Goal: Task Accomplishment & Management: Complete application form

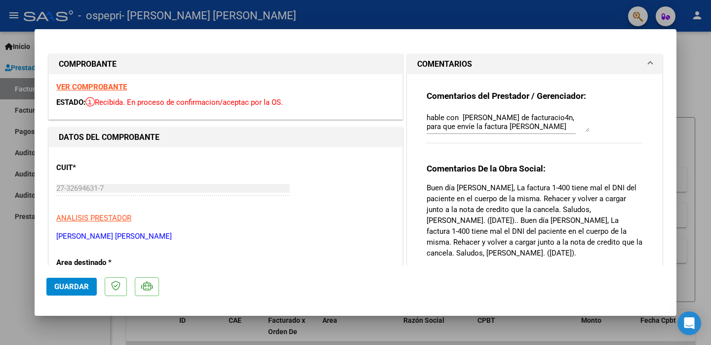
click at [480, 202] on p "Buen día [PERSON_NAME], La factura 1-400 tiene mal el DNI del paciente en el cu…" at bounding box center [535, 220] width 216 height 76
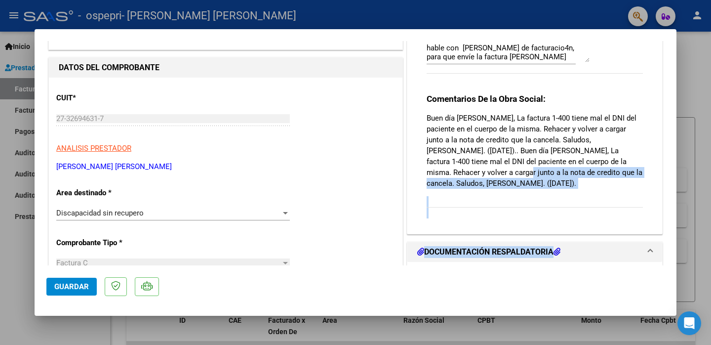
drag, startPoint x: 455, startPoint y: 239, endPoint x: 459, endPoint y: 278, distance: 39.3
click at [459, 278] on mat-dialog-container "COMPROBANTE VER COMPROBANTE ESTADO: Recibida. En proceso de confirmacion/acepta…" at bounding box center [356, 172] width 642 height 286
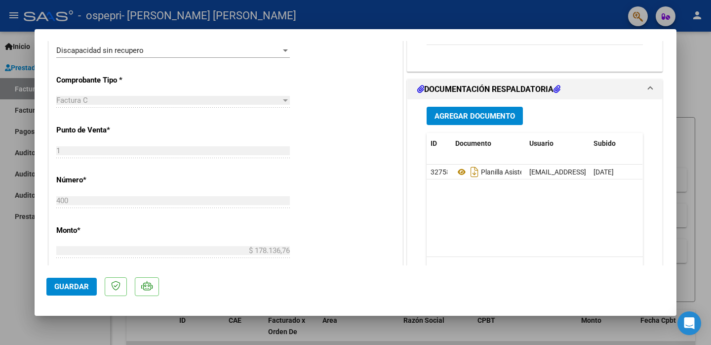
click at [364, 111] on div "CUIT * 27-32694631-7 Ingresar CUIT ANALISIS PRESTADOR [PERSON_NAME] [PERSON_NAM…" at bounding box center [226, 237] width 354 height 644
click at [460, 111] on span "Agregar Documento" at bounding box center [474, 115] width 80 height 9
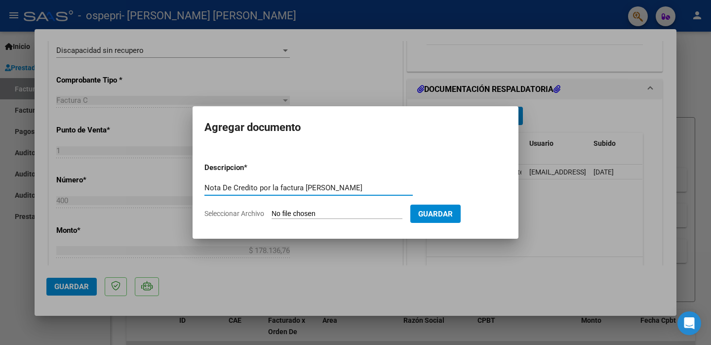
type input "Nota De Credito por la factura [PERSON_NAME]"
click at [327, 220] on form "Descripcion * Nota De Credito por la factura [PERSON_NAME] Escriba aquí una des…" at bounding box center [355, 191] width 302 height 72
click at [327, 214] on input "Seleccionar Archivo" at bounding box center [337, 213] width 131 height 9
type input "C:\fakepath\27326946317_013_00001_00000031.pdf"
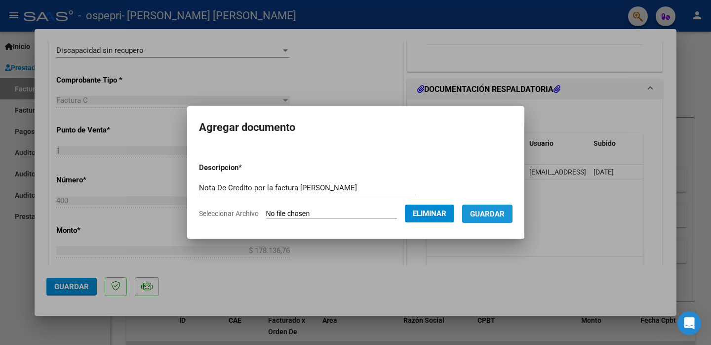
click at [490, 214] on span "Guardar" at bounding box center [487, 213] width 35 height 9
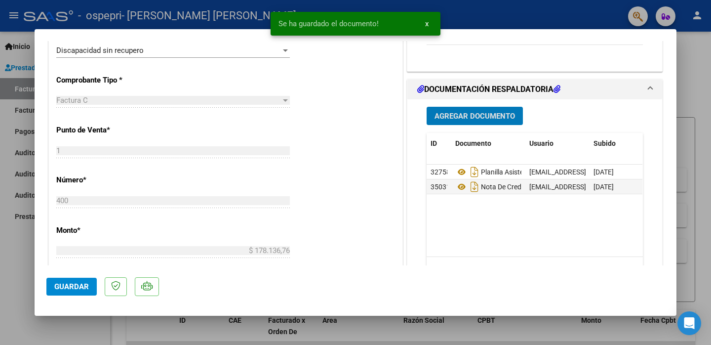
click at [449, 111] on button "Agregar Documento" at bounding box center [475, 116] width 96 height 18
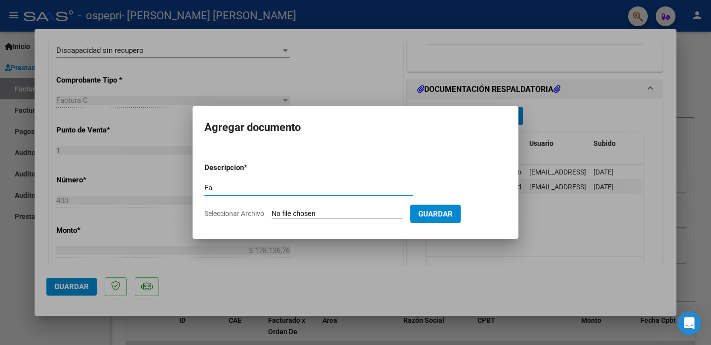
type input "F"
click at [247, 190] on input "Refacturacion Agosto" at bounding box center [308, 187] width 208 height 9
type input "Refacturación Agosto"
click at [249, 214] on span "Seleccionar Archivo" at bounding box center [234, 213] width 60 height 8
click at [272, 214] on input "Seleccionar Archivo" at bounding box center [337, 213] width 131 height 9
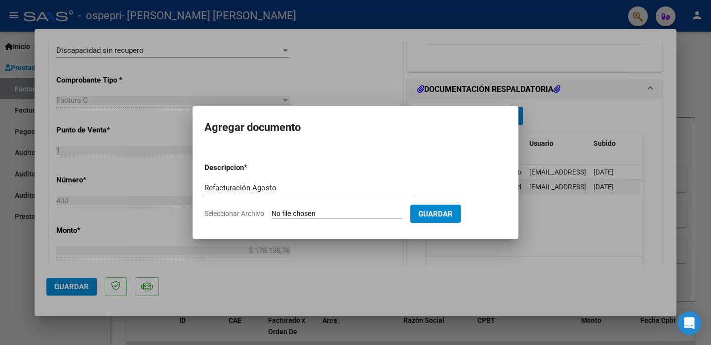
type input "C:\fakepath\27326946317_011_00001_00000404.pdf"
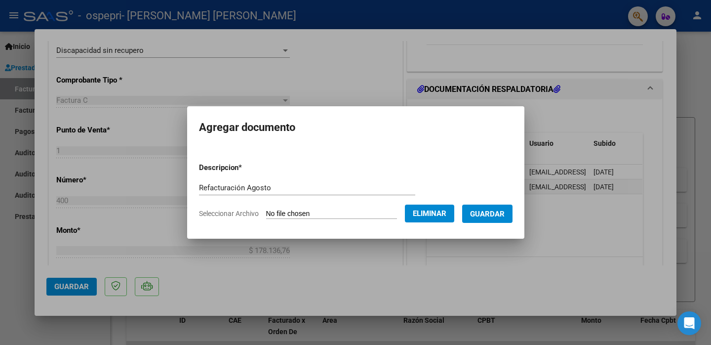
click at [495, 210] on span "Guardar" at bounding box center [487, 213] width 35 height 9
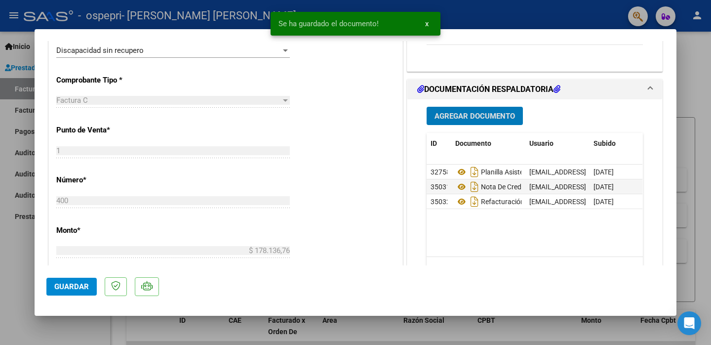
click at [87, 286] on span "Guardar" at bounding box center [71, 286] width 35 height 9
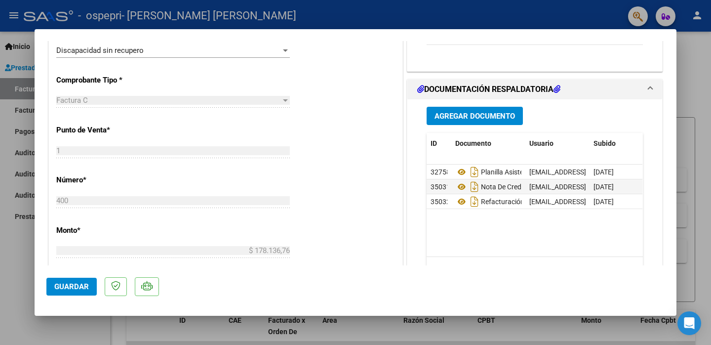
click at [343, 175] on div "CUIT * 27-32694631-7 Ingresar CUIT ANALISIS PRESTADOR [PERSON_NAME] [PERSON_NAM…" at bounding box center [226, 237] width 354 height 644
click at [402, 152] on div "CUIT * 27-32694631-7 Ingresar CUIT ANALISIS PRESTADOR [PERSON_NAME] [PERSON_NAM…" at bounding box center [226, 237] width 354 height 644
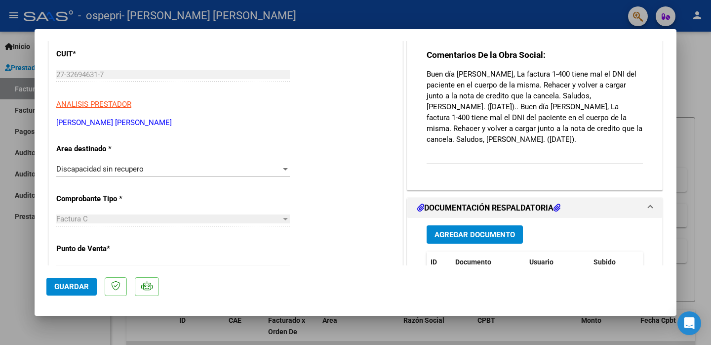
scroll to position [0, 0]
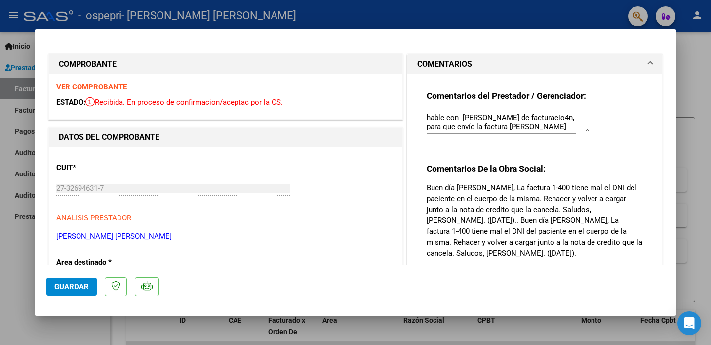
drag, startPoint x: 446, startPoint y: 49, endPoint x: 444, endPoint y: 14, distance: 35.1
click at [444, 14] on div "COMPROBANTE VER COMPROBANTE ESTADO: Recibida. En proceso de confirmacion/acepta…" at bounding box center [355, 172] width 711 height 345
click at [101, 266] on mat-dialog-actions "Guardar" at bounding box center [355, 284] width 618 height 39
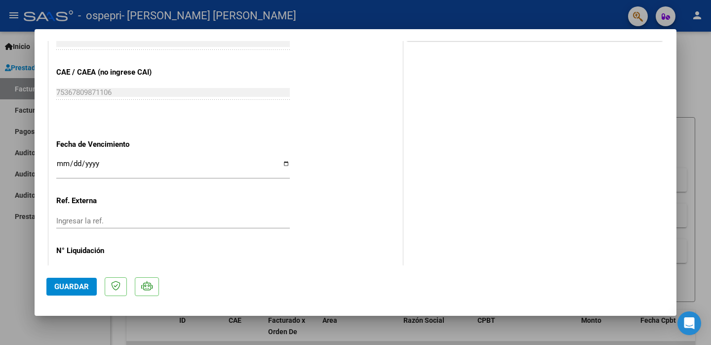
scroll to position [528, 0]
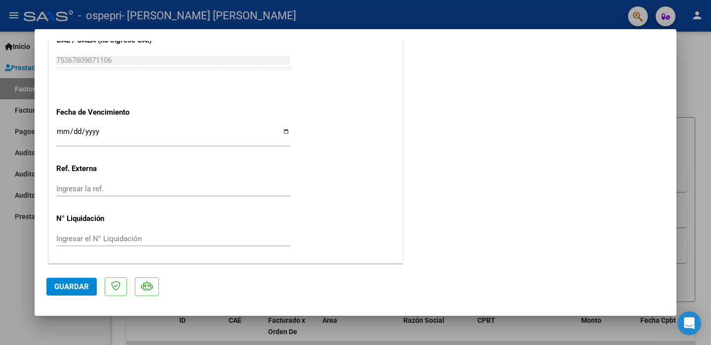
drag, startPoint x: 482, startPoint y: 192, endPoint x: 479, endPoint y: 291, distance: 99.3
click at [479, 291] on mat-dialog-container "COMPROBANTE VER COMPROBANTE ESTADO: Recibida. En proceso de confirmacion/acepta…" at bounding box center [356, 172] width 642 height 286
